Goal: Task Accomplishment & Management: Manage account settings

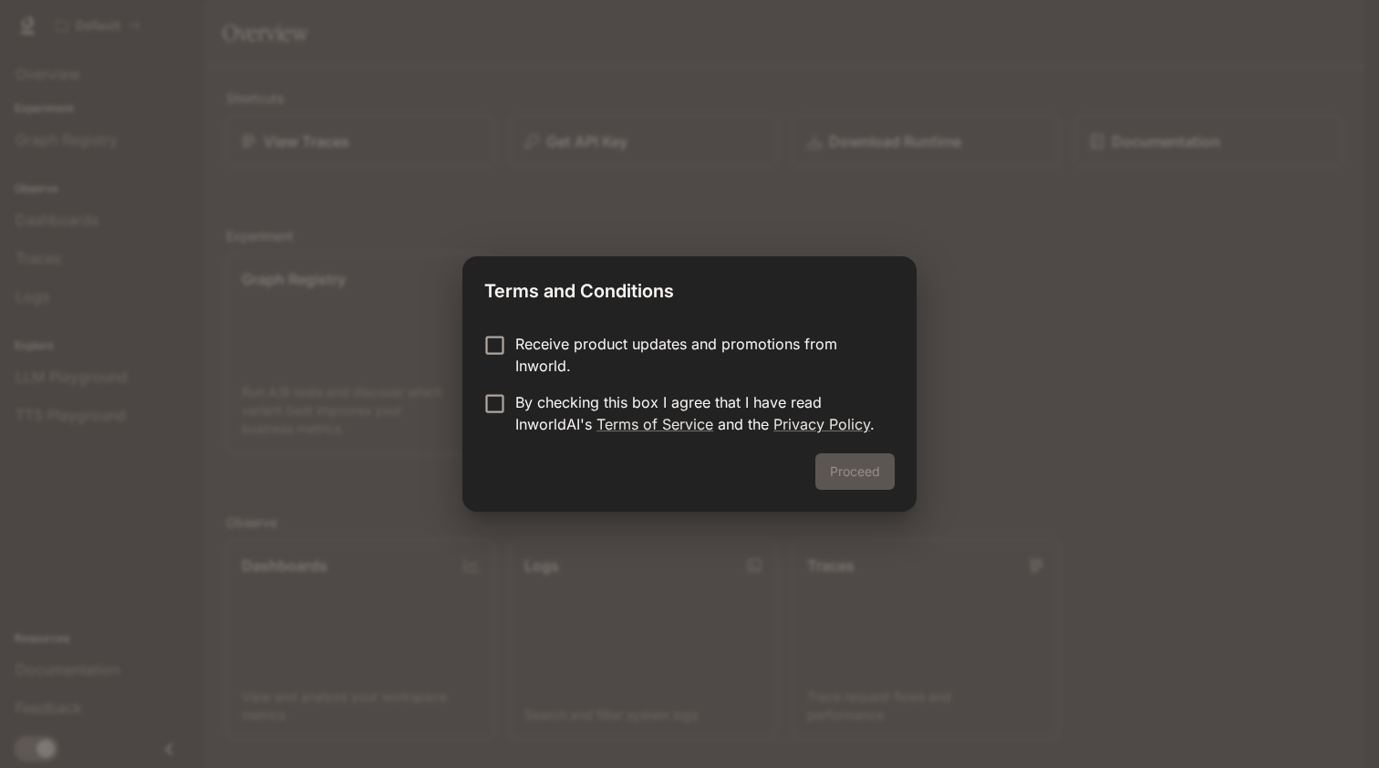
click at [707, 344] on p "Receive product updates and promotions from Inworld." at bounding box center [697, 355] width 365 height 44
click at [699, 398] on p "By checking this box I agree that I have read InworldAI's Terms of Service and …" at bounding box center [697, 413] width 365 height 44
click at [838, 467] on button "Proceed" at bounding box center [854, 471] width 79 height 36
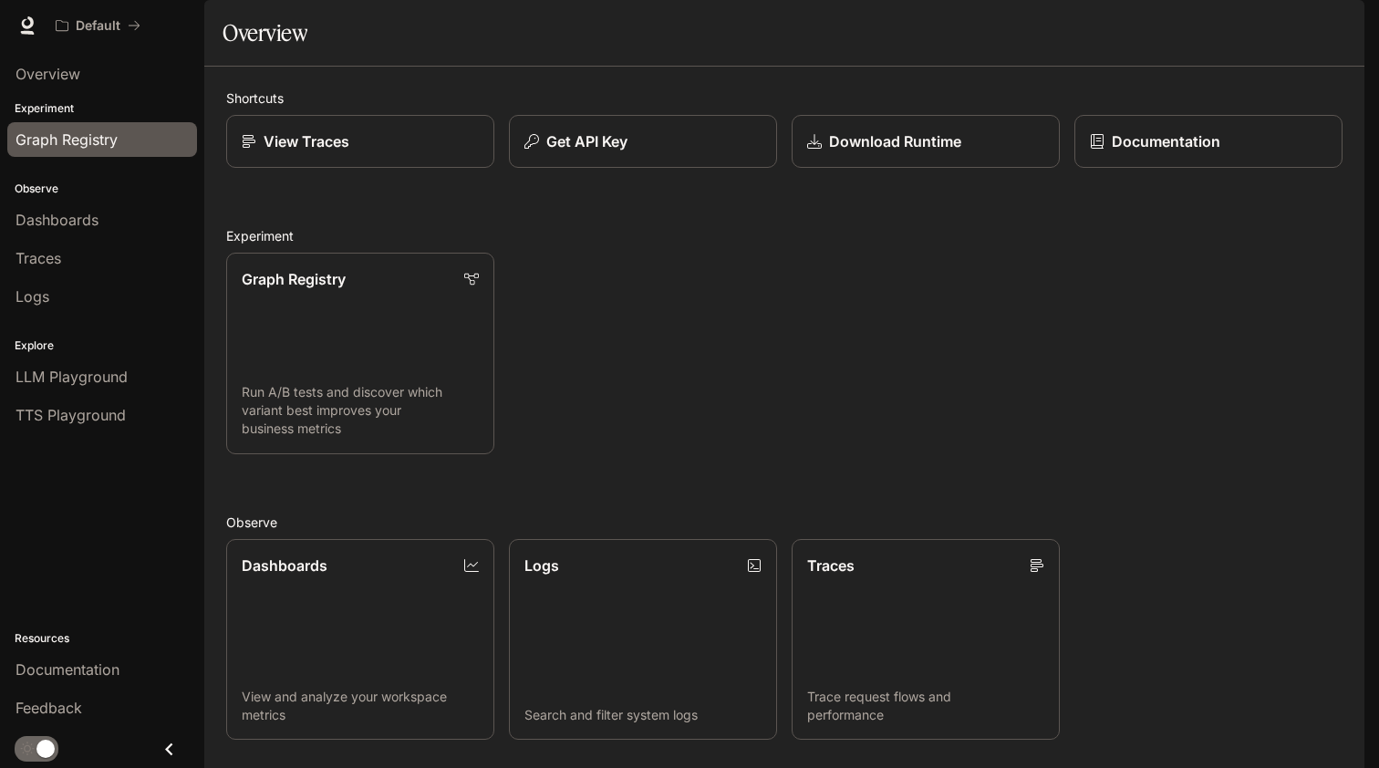
click at [115, 143] on span "Graph Registry" at bounding box center [67, 140] width 102 height 22
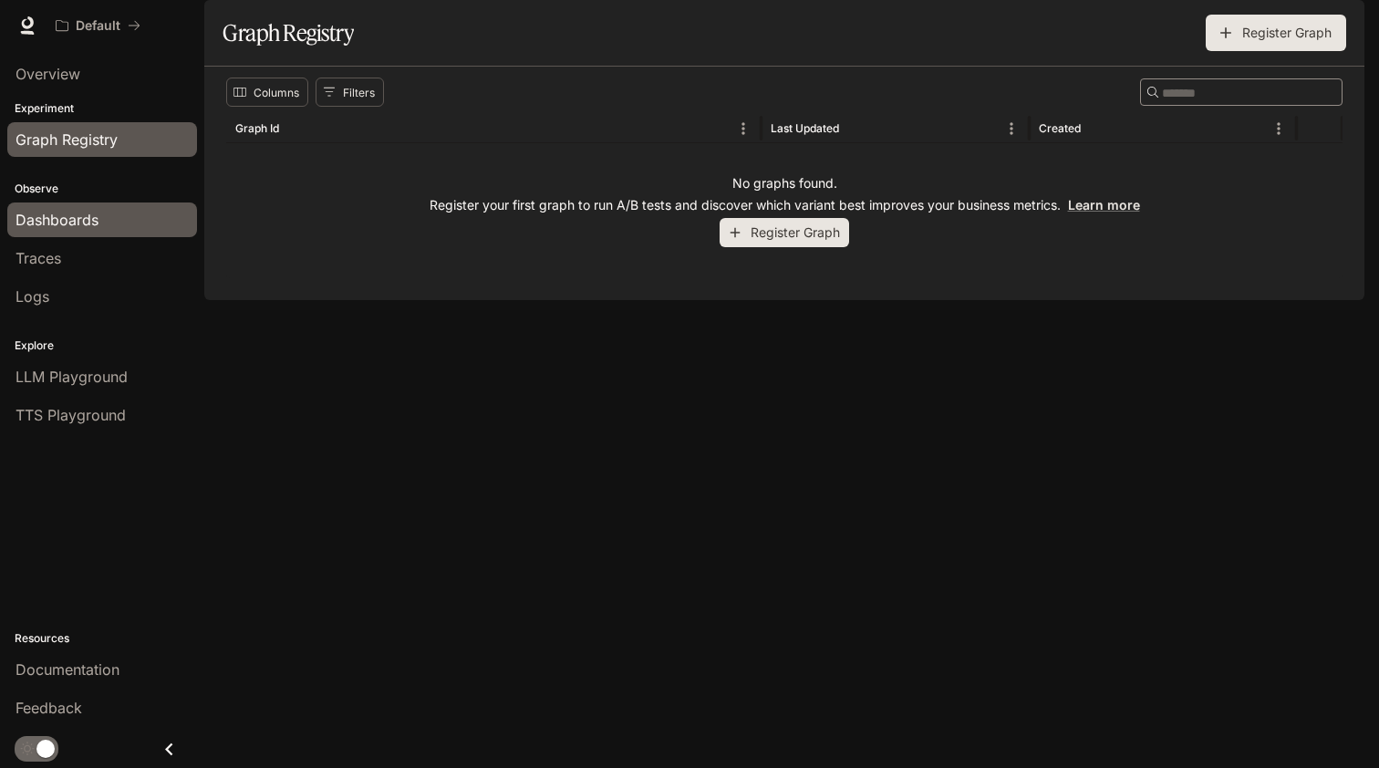
click at [114, 228] on div "Dashboards" at bounding box center [102, 220] width 173 height 22
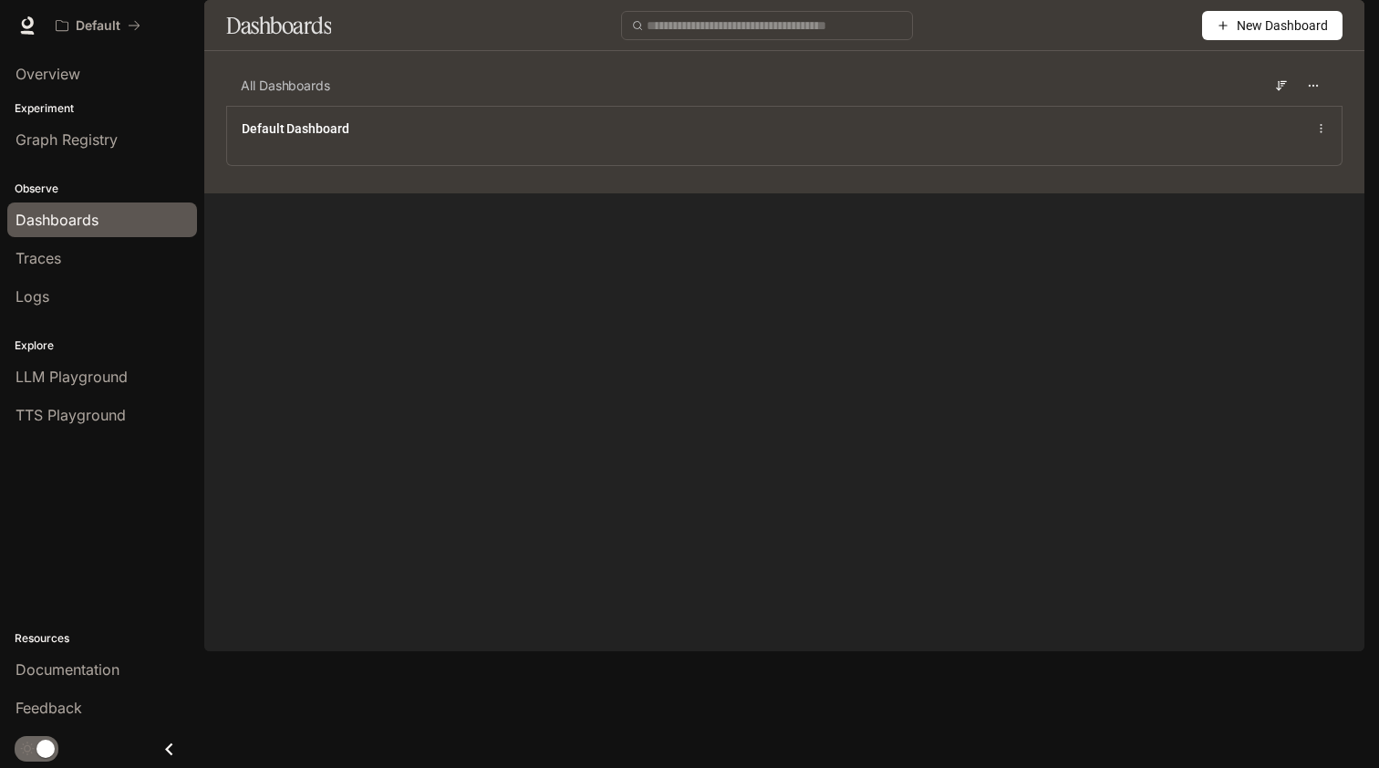
click at [1326, 26] on img "button" at bounding box center [1339, 26] width 26 height 26
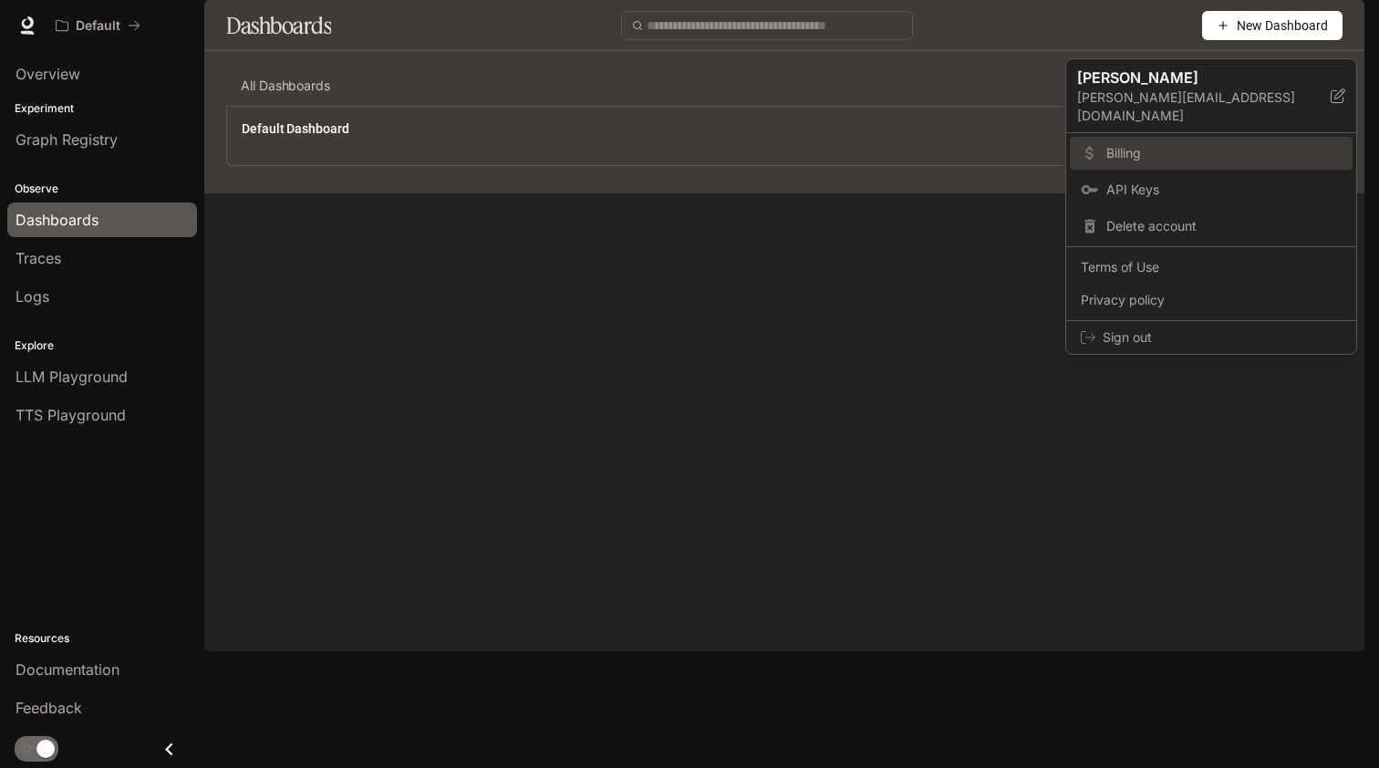
click at [1172, 145] on link "Billing" at bounding box center [1211, 153] width 283 height 33
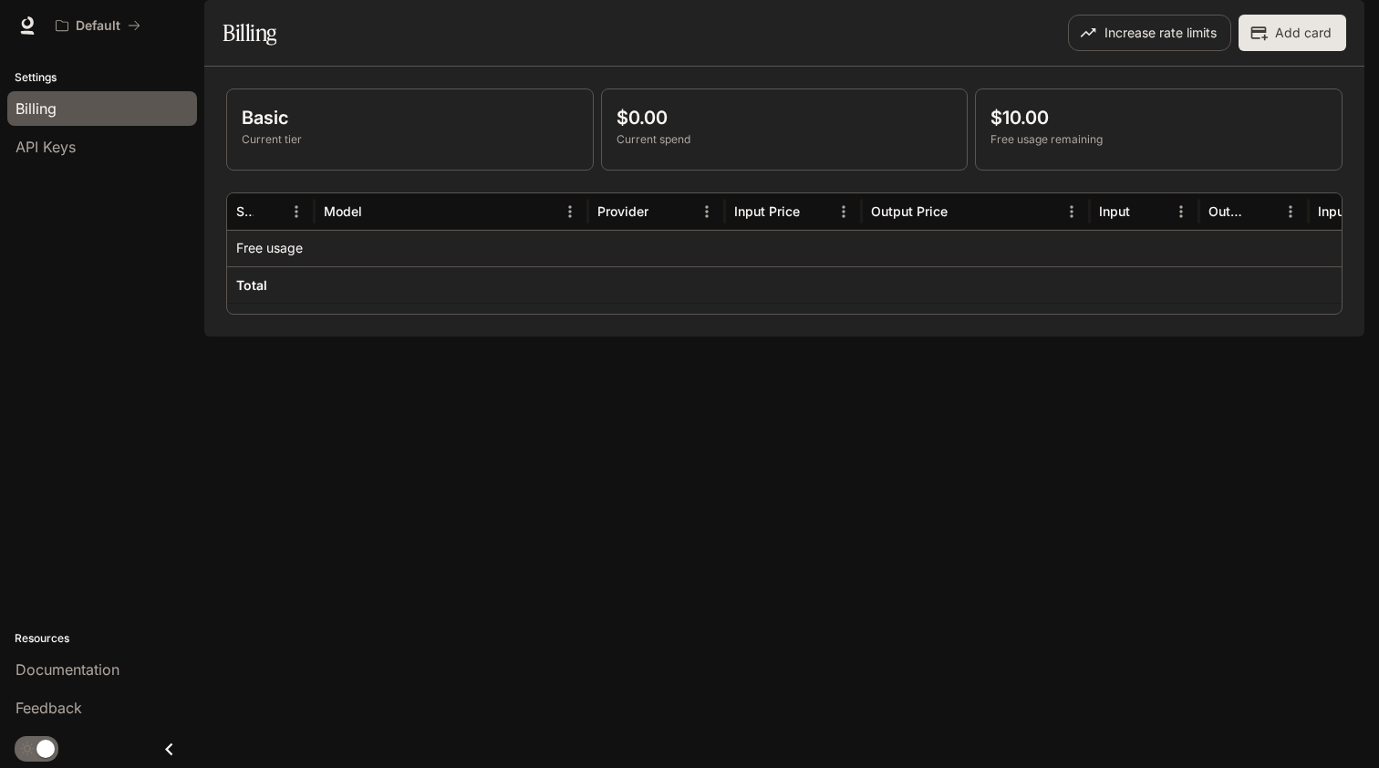
click at [629, 266] on div at bounding box center [656, 248] width 137 height 36
click at [710, 131] on p "$0.00" at bounding box center [784, 117] width 336 height 27
click at [132, 148] on div "API Keys" at bounding box center [102, 147] width 173 height 22
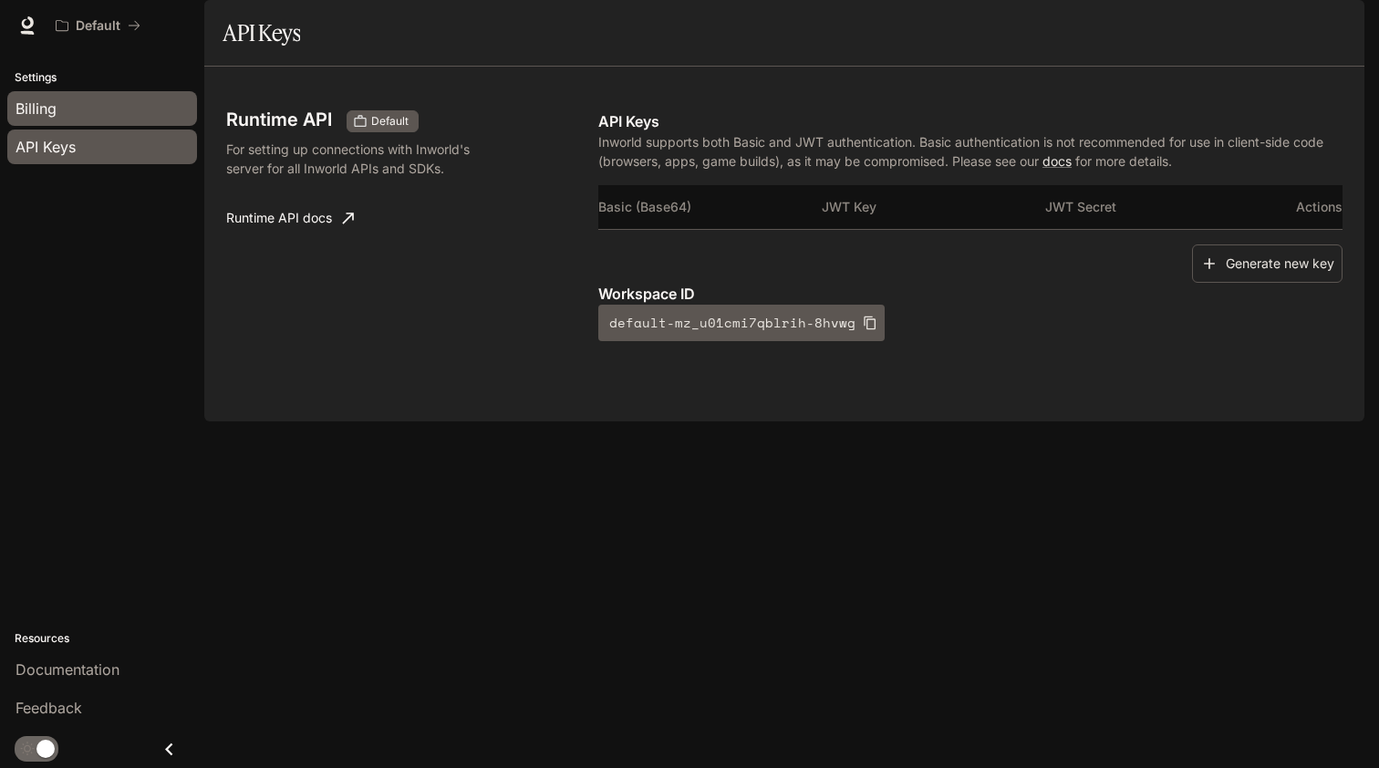
click at [119, 97] on link "Billing" at bounding box center [102, 108] width 190 height 35
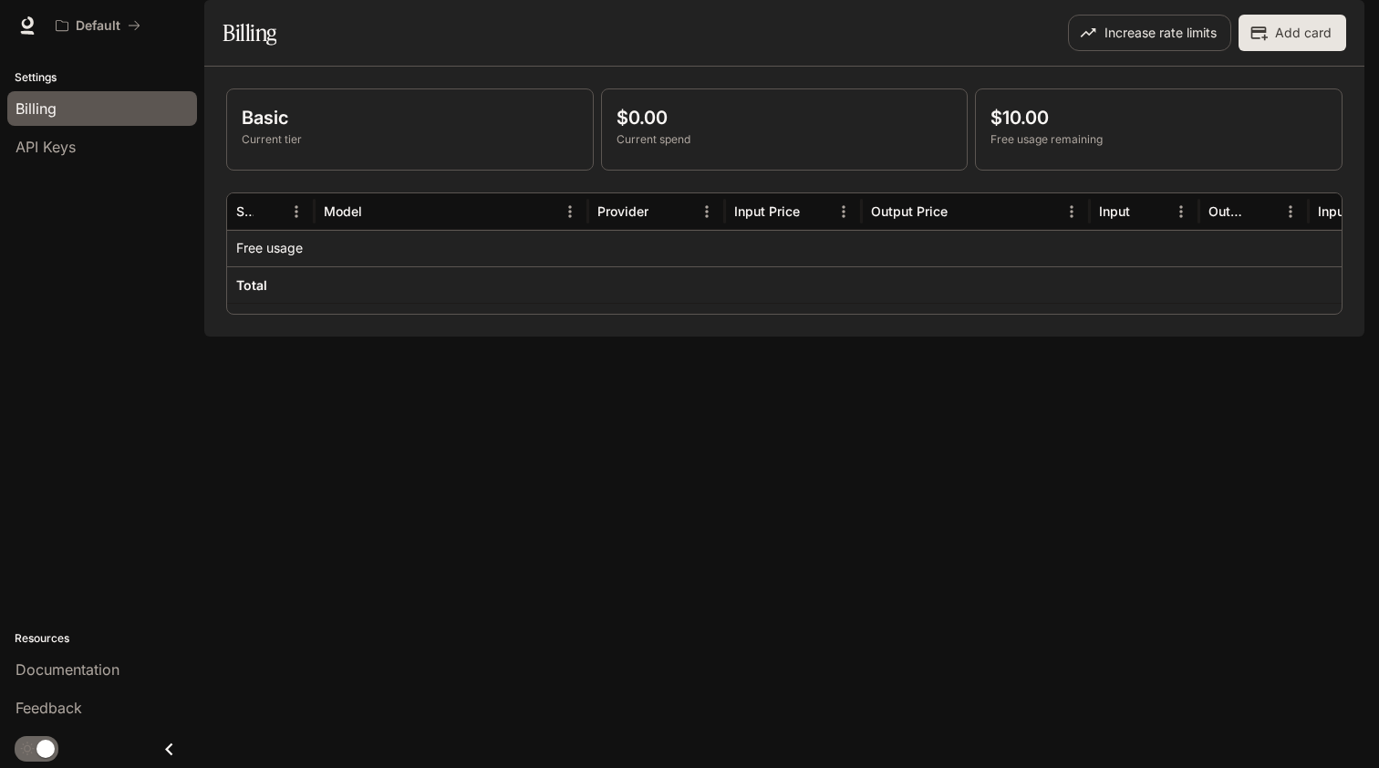
click at [114, 82] on p "Settings" at bounding box center [102, 77] width 204 height 16
click at [115, 73] on p "Settings" at bounding box center [102, 77] width 204 height 16
click at [56, 78] on p "Settings" at bounding box center [102, 77] width 204 height 16
click at [51, 147] on span "API Keys" at bounding box center [46, 147] width 60 height 22
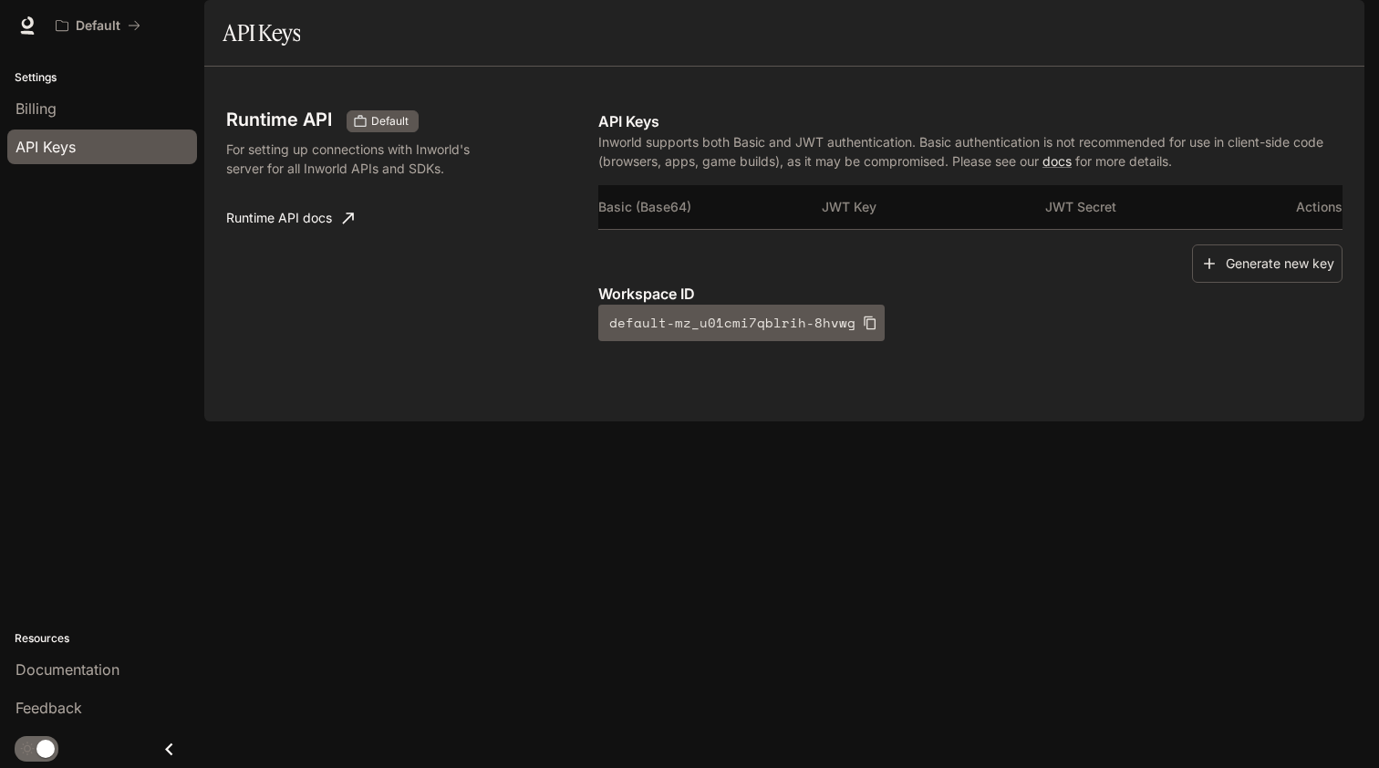
click at [24, 26] on icon at bounding box center [28, 22] width 12 height 13
